Goal: Navigation & Orientation: Find specific page/section

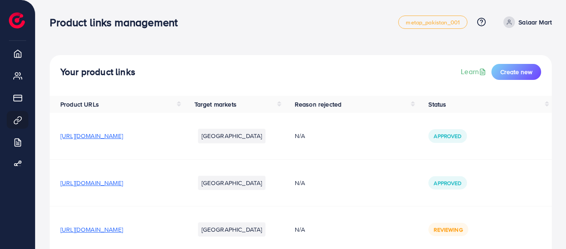
scroll to position [33, 0]
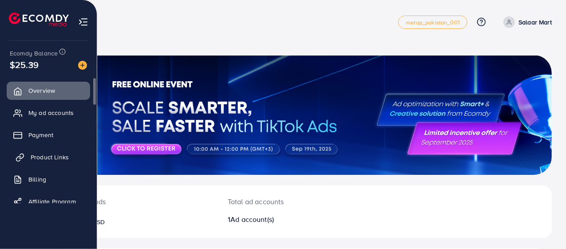
click at [40, 156] on span "Product Links" at bounding box center [50, 157] width 38 height 9
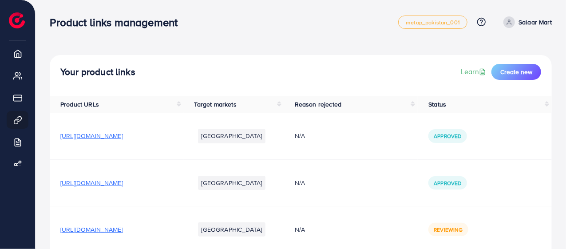
scroll to position [43, 0]
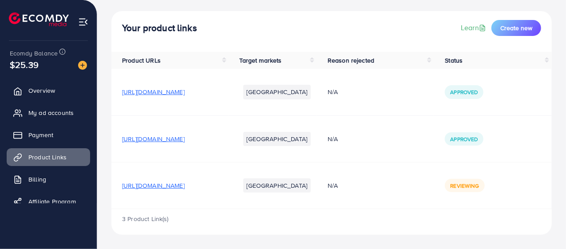
scroll to position [43, 0]
click at [185, 142] on span "[URL][DOMAIN_NAME]" at bounding box center [153, 139] width 63 height 9
